Goal: Task Accomplishment & Management: Complete application form

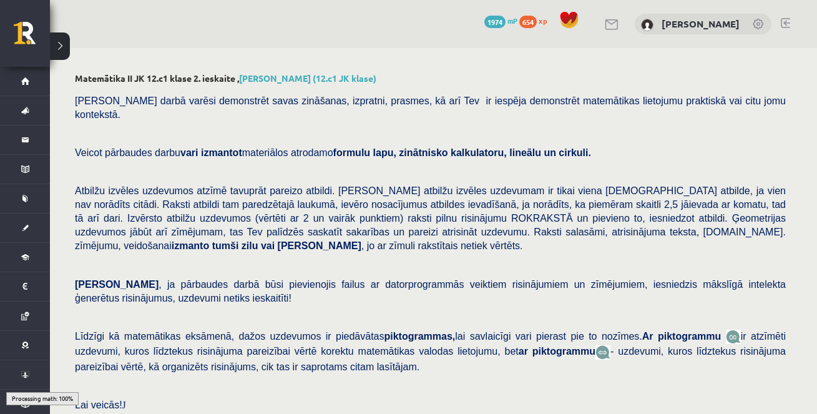
scroll to position [302, 0]
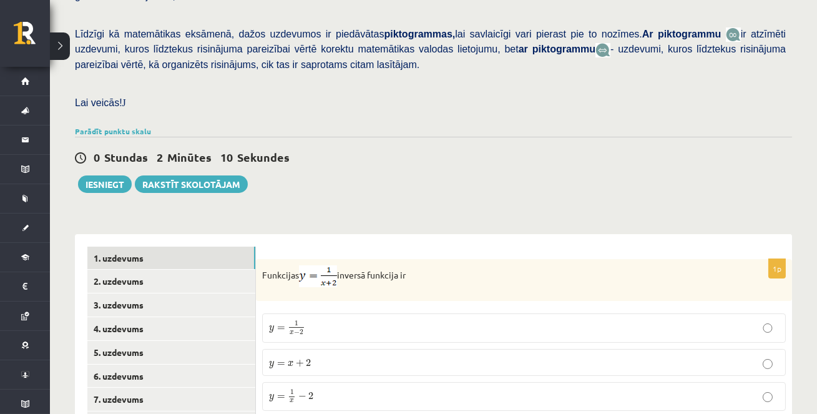
click at [390, 193] on div "Matemātika II JK 12.c1 klase 2. ieskaite , [PERSON_NAME] (12.c1 JK klase) [PERS…" at bounding box center [433, 203] width 767 height 915
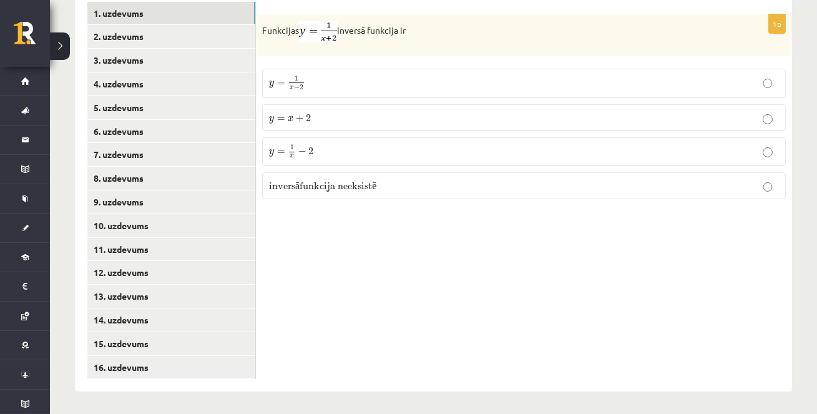
scroll to position [548, 0]
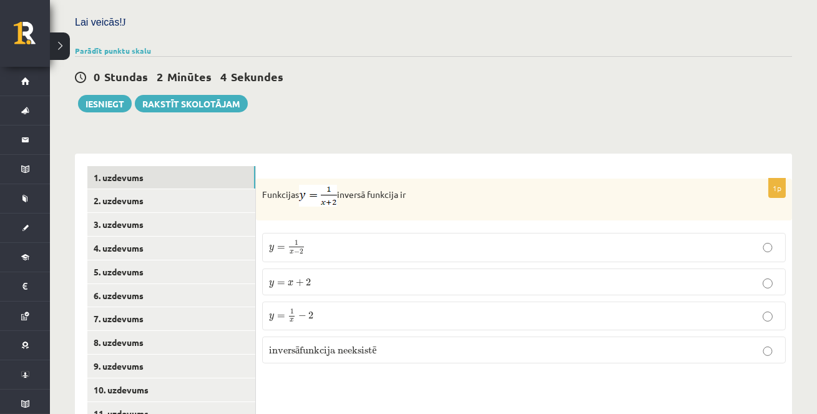
scroll to position [380, 0]
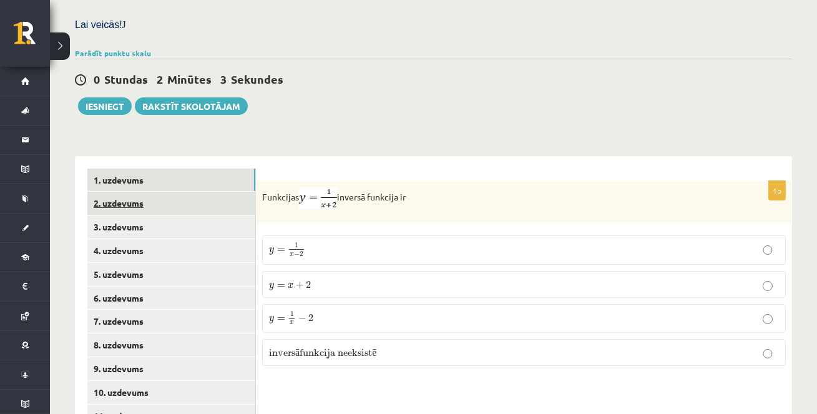
click at [185, 208] on link "2. uzdevums" at bounding box center [171, 203] width 168 height 23
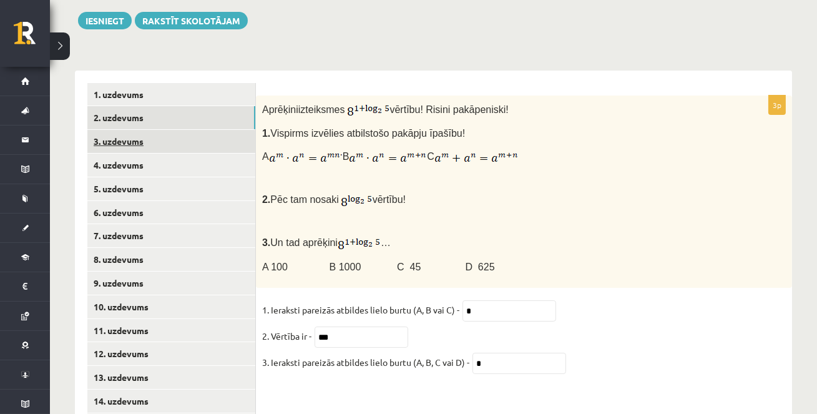
scroll to position [548, 0]
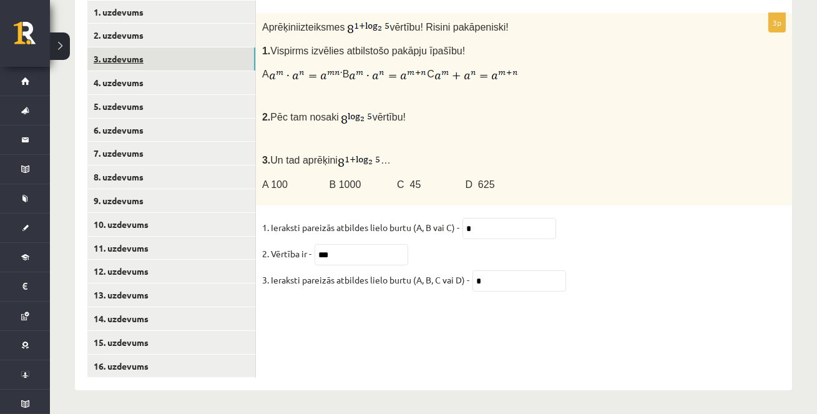
click at [187, 69] on link "3. uzdevums" at bounding box center [171, 58] width 168 height 23
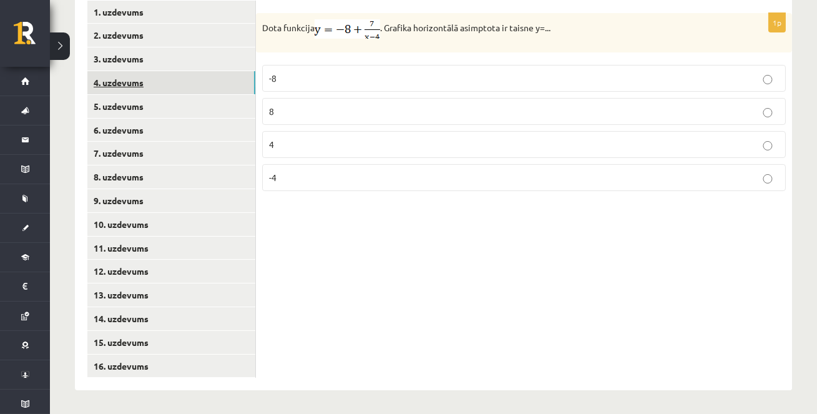
click at [172, 74] on link "4. uzdevums" at bounding box center [171, 82] width 168 height 23
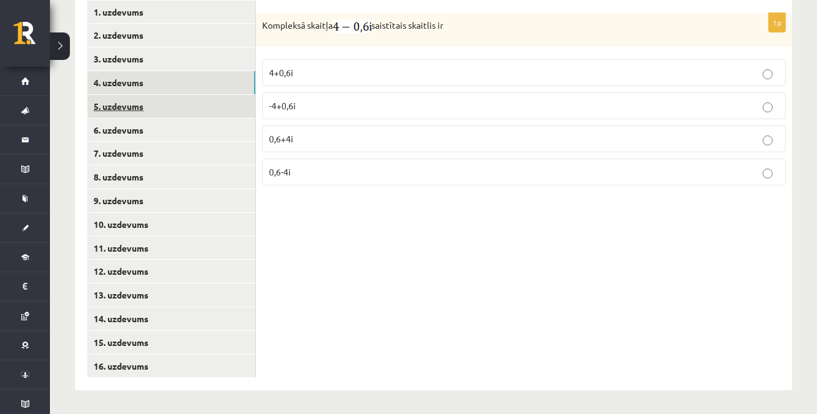
click at [164, 97] on link "5. uzdevums" at bounding box center [171, 106] width 168 height 23
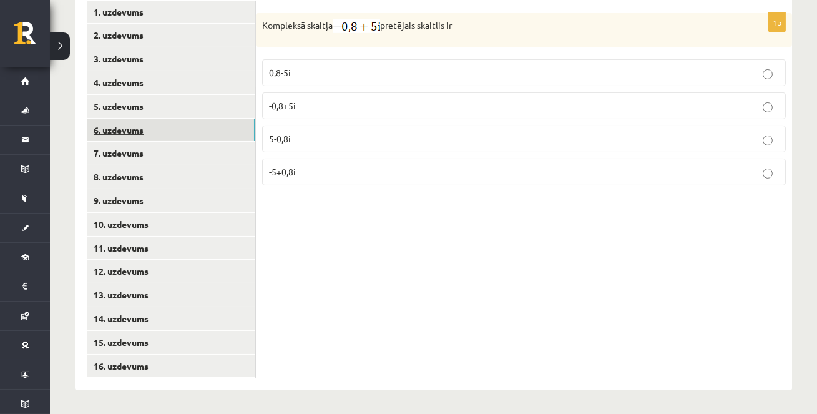
click at [158, 132] on link "6. uzdevums" at bounding box center [171, 130] width 168 height 23
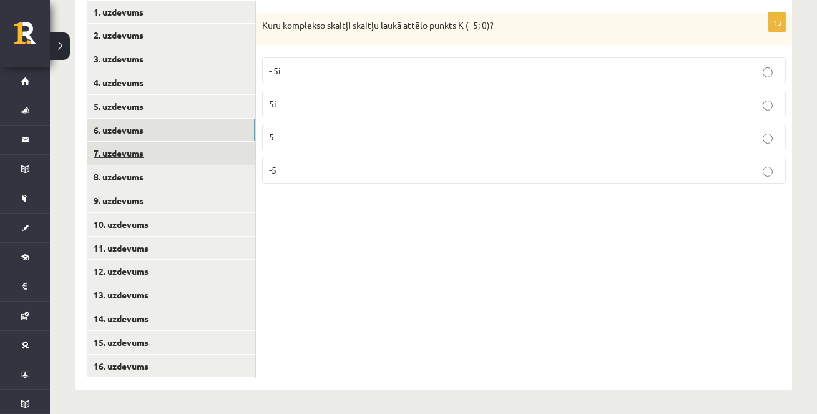
click at [154, 149] on link "7. uzdevums" at bounding box center [171, 153] width 168 height 23
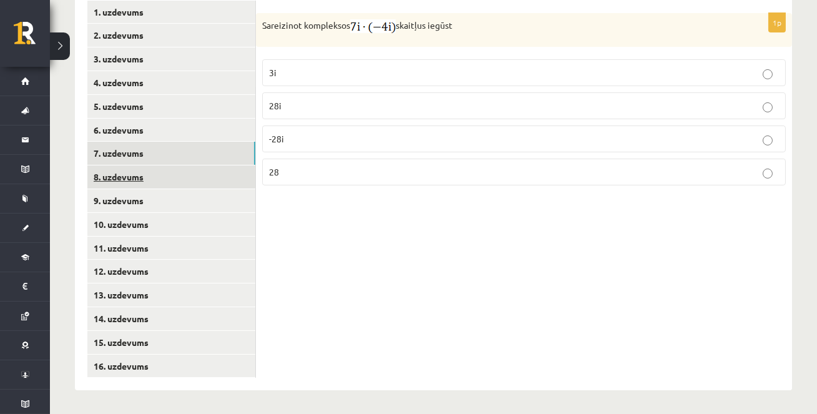
click at [147, 178] on link "8. uzdevums" at bounding box center [171, 176] width 168 height 23
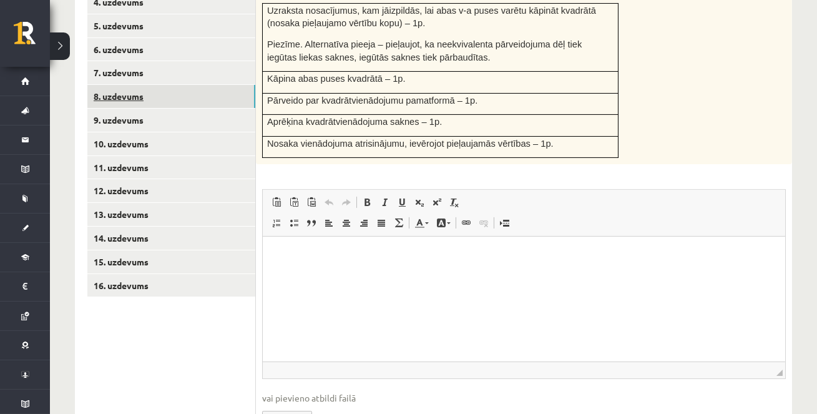
scroll to position [713, 0]
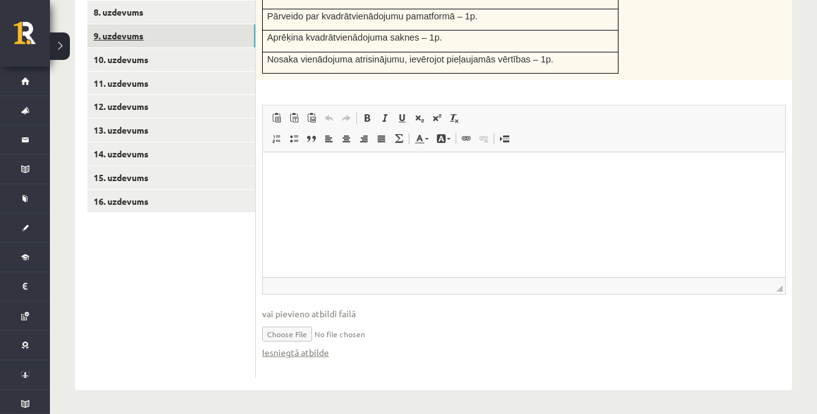
click at [154, 37] on link "9. uzdevums" at bounding box center [171, 35] width 168 height 23
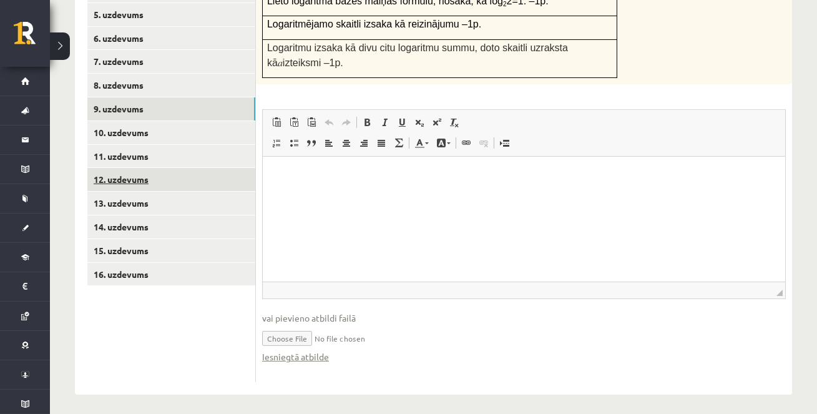
scroll to position [0, 0]
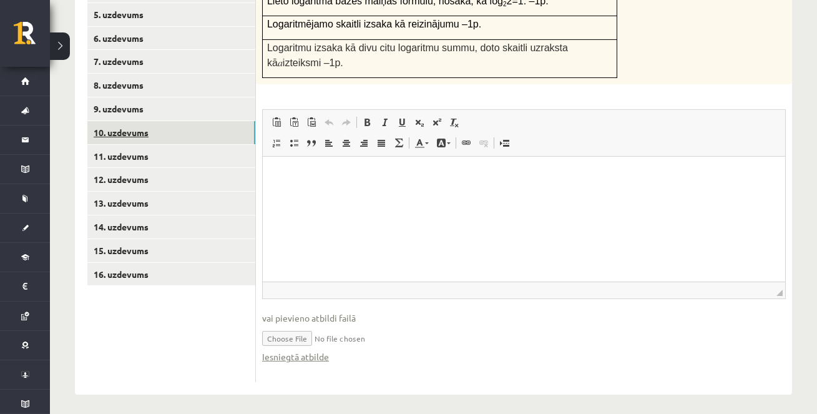
click at [175, 127] on link "10. uzdevums" at bounding box center [171, 132] width 168 height 23
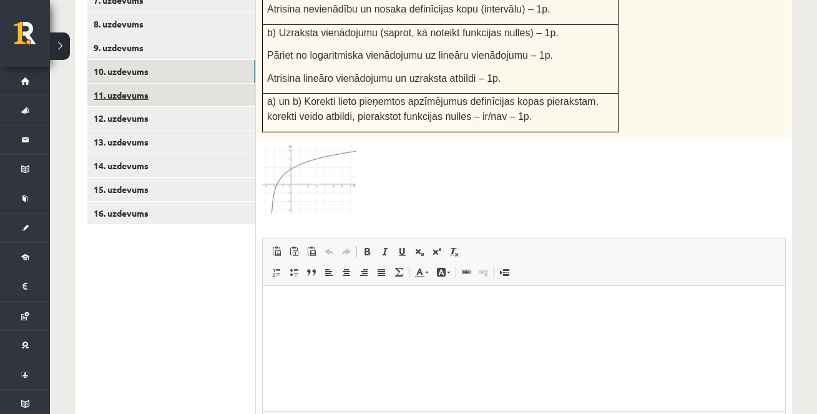
click at [187, 99] on link "11. uzdevums" at bounding box center [171, 95] width 168 height 23
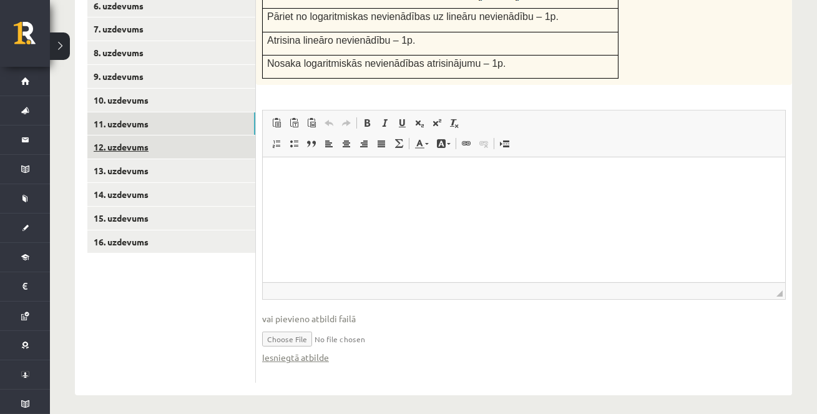
click at [171, 147] on link "12. uzdevums" at bounding box center [171, 146] width 168 height 23
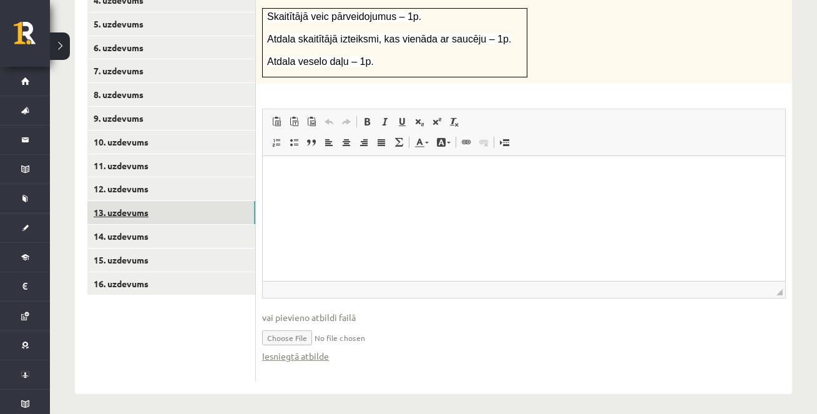
click at [161, 215] on link "13. uzdevums" at bounding box center [171, 212] width 168 height 23
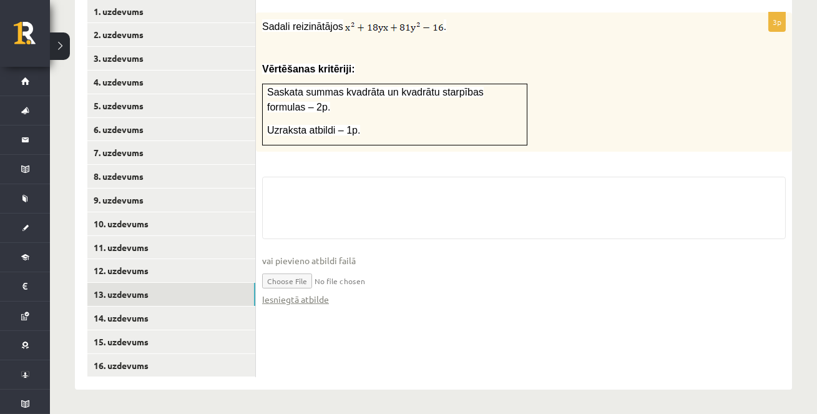
scroll to position [616, 0]
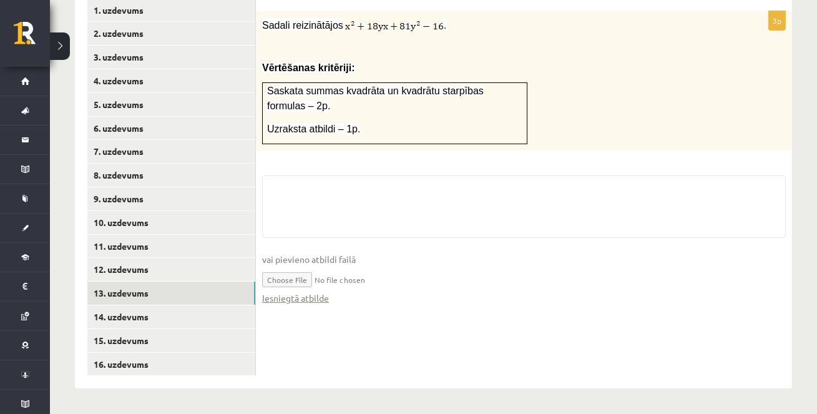
click at [152, 311] on ul "1. uzdevums 2. uzdevums 3. uzdevums 4. uzdevums 5. uzdevums 6. uzdevums 7. uzde…" at bounding box center [171, 188] width 169 height 378
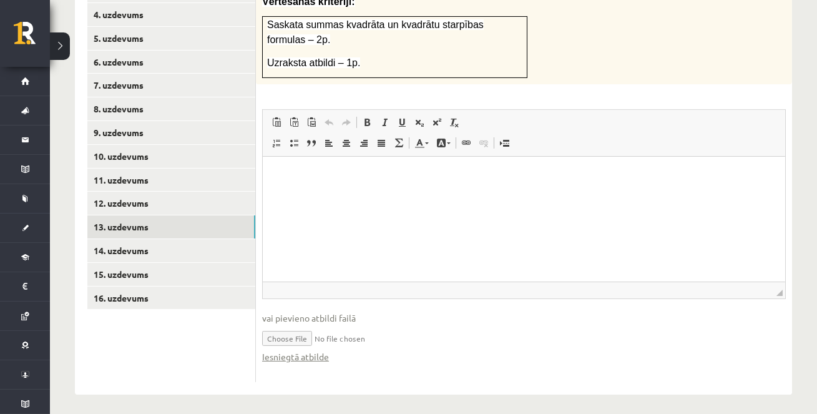
scroll to position [0, 0]
click at [212, 250] on link "14. uzdevums" at bounding box center [171, 250] width 168 height 23
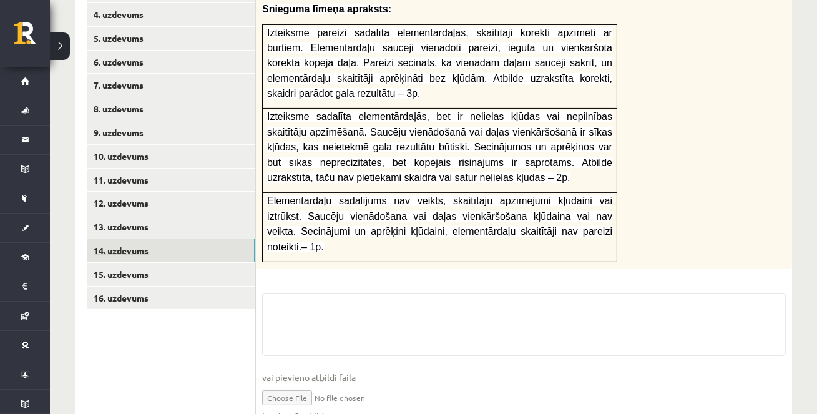
scroll to position [666, 0]
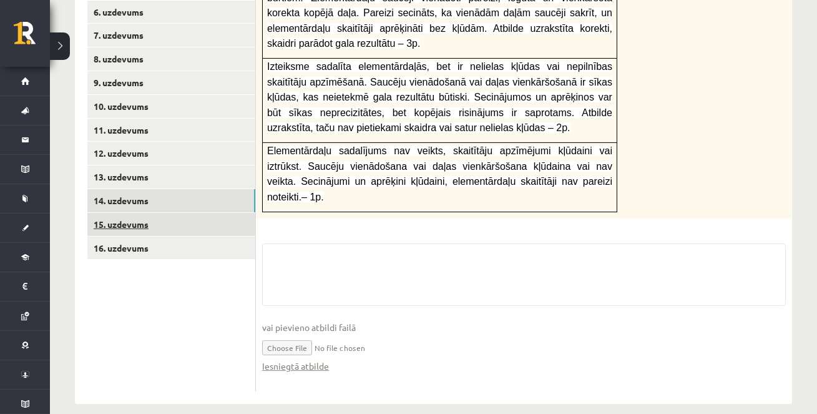
click at [202, 220] on link "15. uzdevums" at bounding box center [171, 224] width 168 height 23
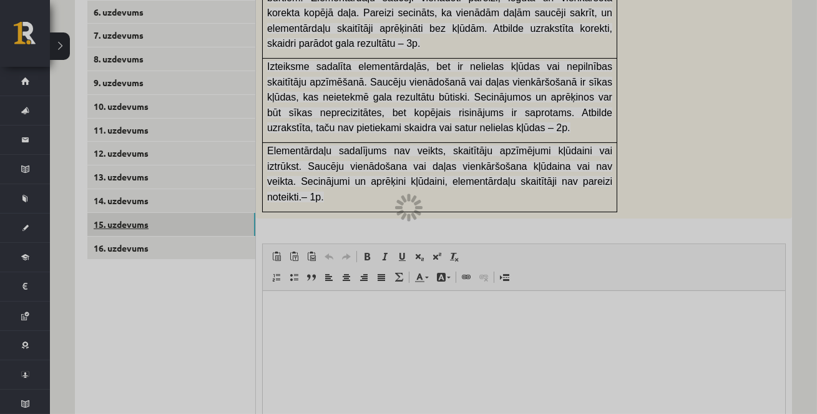
scroll to position [549, 0]
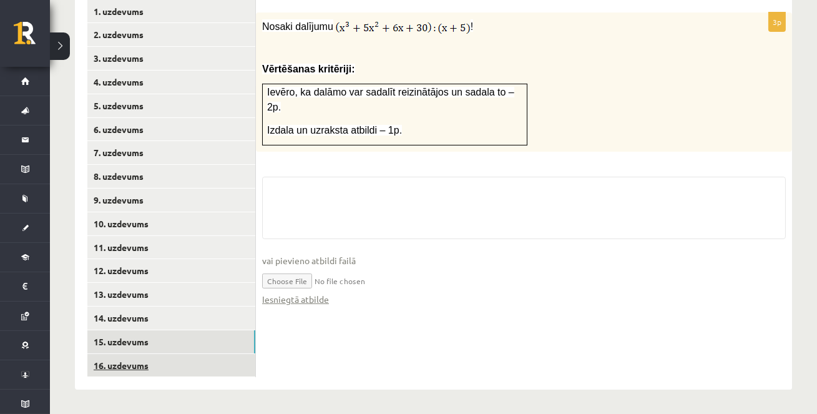
click at [177, 359] on link "16. uzdevums" at bounding box center [171, 365] width 168 height 23
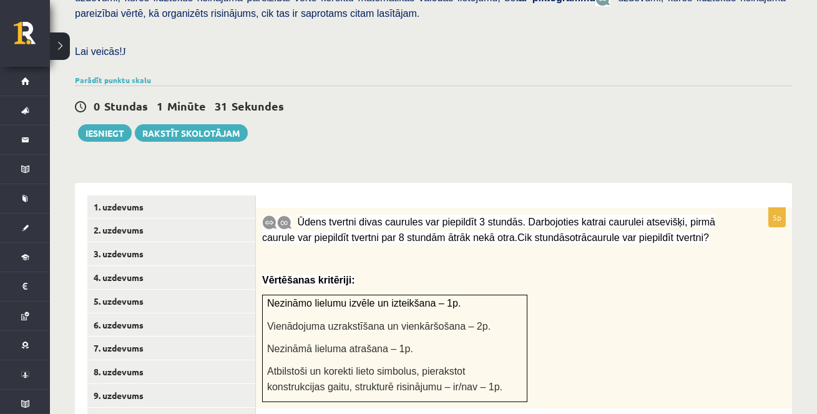
scroll to position [352, 0]
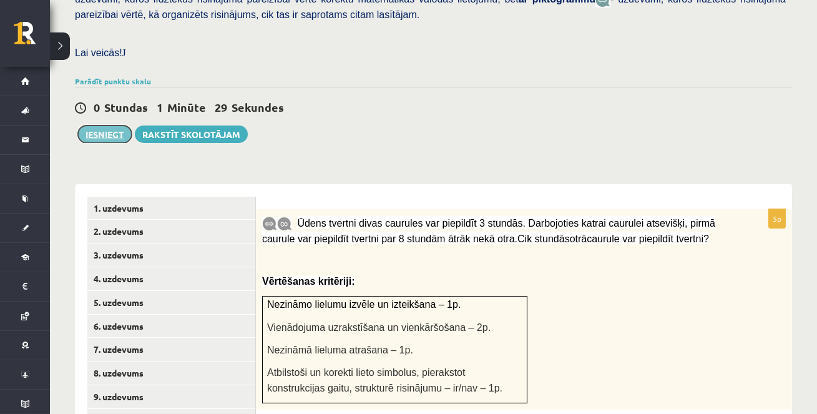
click at [105, 134] on button "Iesniegt" at bounding box center [105, 133] width 54 height 17
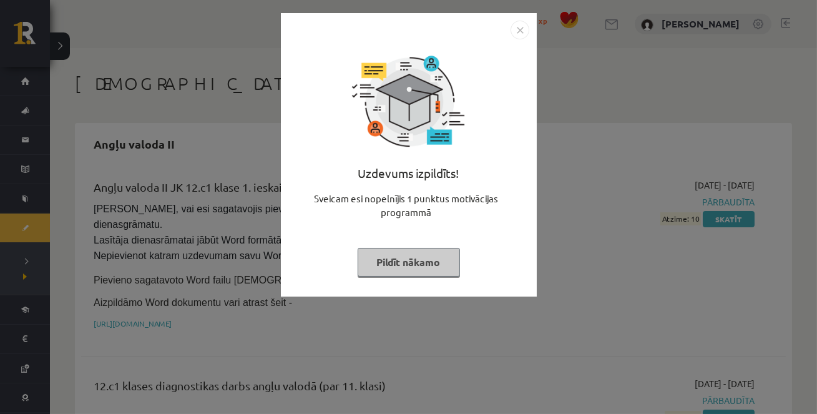
click at [400, 252] on button "Pildīt nākamo" at bounding box center [409, 262] width 102 height 29
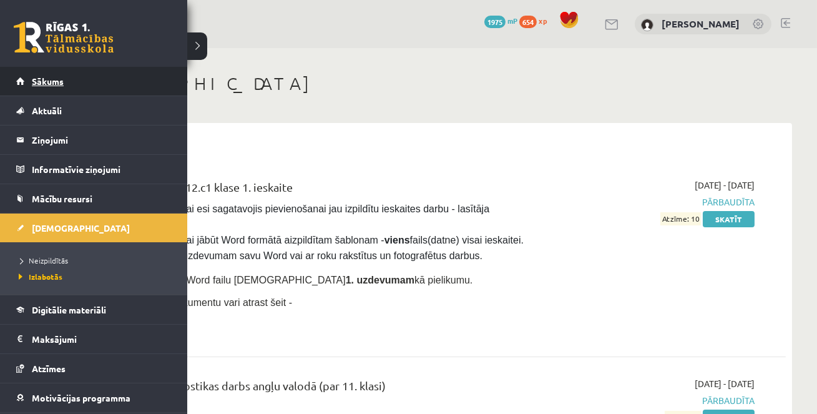
click at [31, 72] on link "Sākums" at bounding box center [93, 81] width 155 height 29
